Goal: Check status: Check status

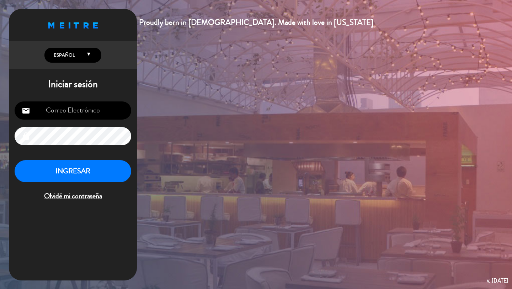
type input "[EMAIL_ADDRESS][DOMAIN_NAME]"
click at [115, 181] on button "INGRESAR" at bounding box center [73, 171] width 117 height 22
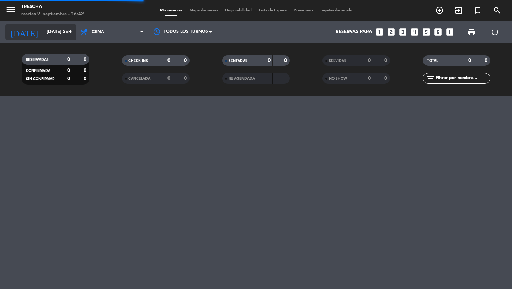
click at [43, 36] on input "[DATE] sep." at bounding box center [74, 32] width 63 height 13
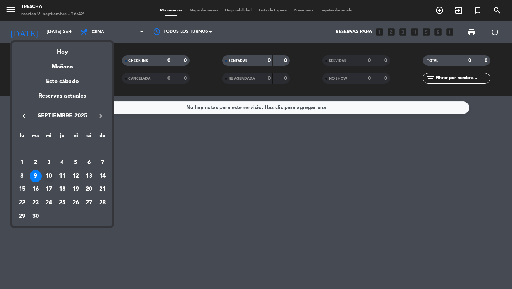
click at [53, 177] on div "10" at bounding box center [49, 176] width 12 height 12
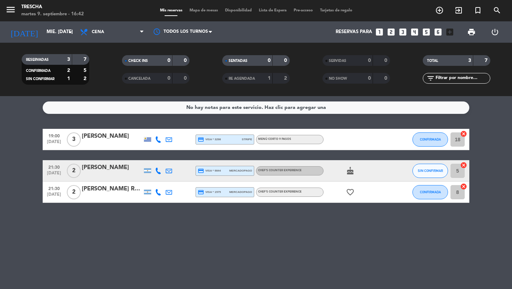
click at [46, 43] on div "RESERVADAS 3 7 CONFIRMADA 2 5 SIN CONFIRMAR 1 2 CHECK INS 0 0 CANCELADA 0 0 SEN…" at bounding box center [256, 69] width 512 height 53
click at [48, 38] on input "mié. [DATE]" at bounding box center [74, 32] width 63 height 13
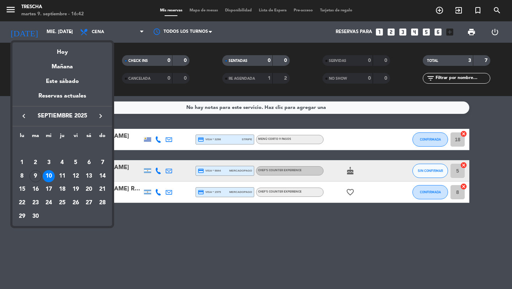
click at [60, 175] on div "11" at bounding box center [62, 176] width 12 height 12
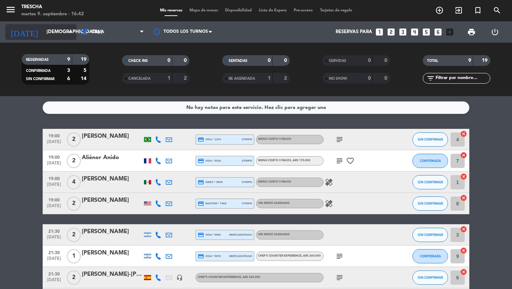
click at [43, 36] on input "[DEMOGRAPHIC_DATA] [DATE]" at bounding box center [74, 32] width 63 height 13
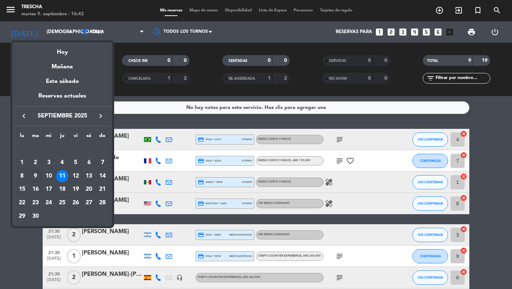
click at [14, 255] on div at bounding box center [256, 144] width 512 height 289
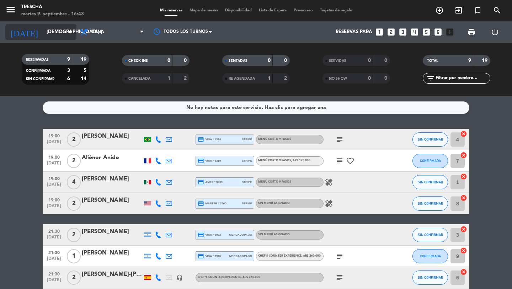
click at [54, 36] on input "[DEMOGRAPHIC_DATA] [DATE]" at bounding box center [74, 32] width 63 height 13
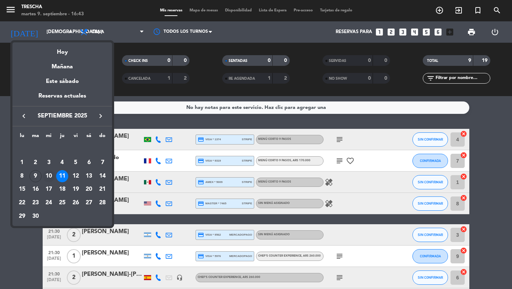
click at [49, 174] on div "10" at bounding box center [49, 176] width 12 height 12
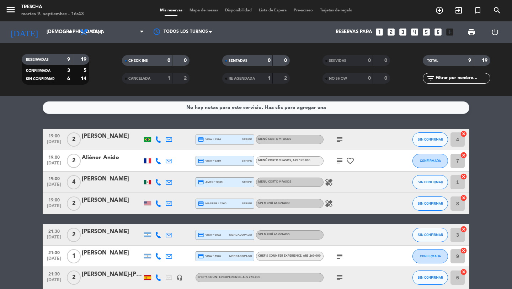
type input "mié. [DATE]"
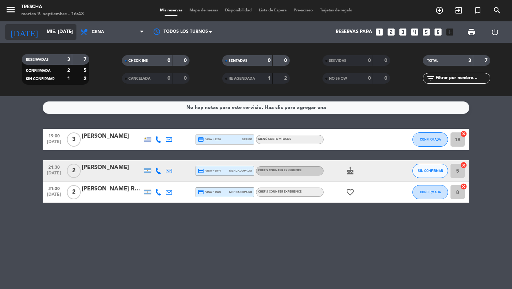
click at [47, 29] on input "mié. [DATE]" at bounding box center [74, 32] width 63 height 13
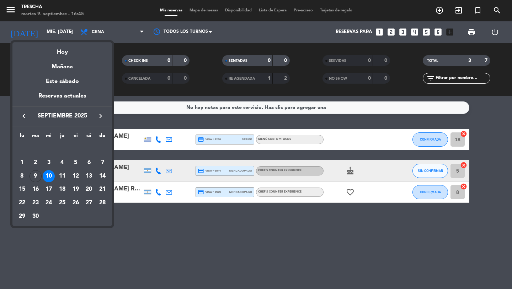
click at [76, 251] on div at bounding box center [256, 144] width 512 height 289
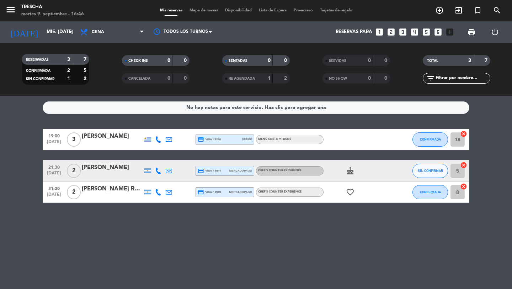
click at [352, 172] on icon "cake" at bounding box center [350, 170] width 9 height 9
click at [356, 202] on div "favorite_border" at bounding box center [356, 191] width 64 height 21
